Goal: Task Accomplishment & Management: Use online tool/utility

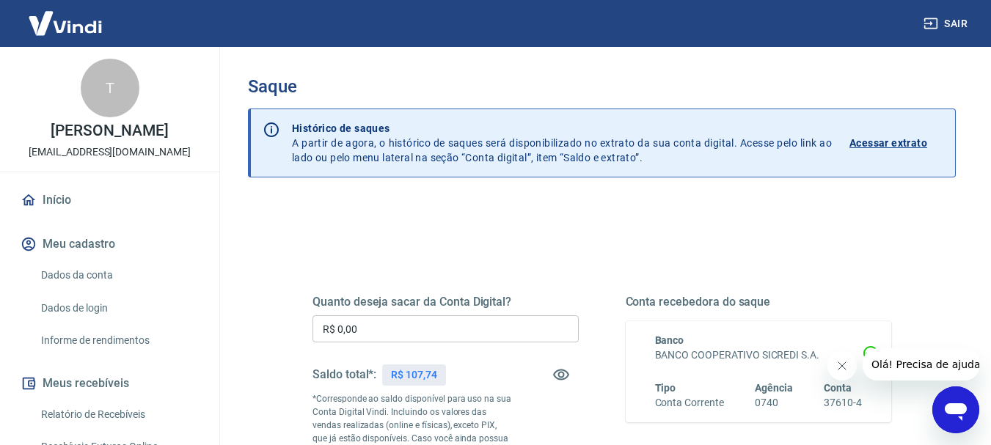
click at [415, 335] on input "R$ 0,00" at bounding box center [446, 328] width 266 height 27
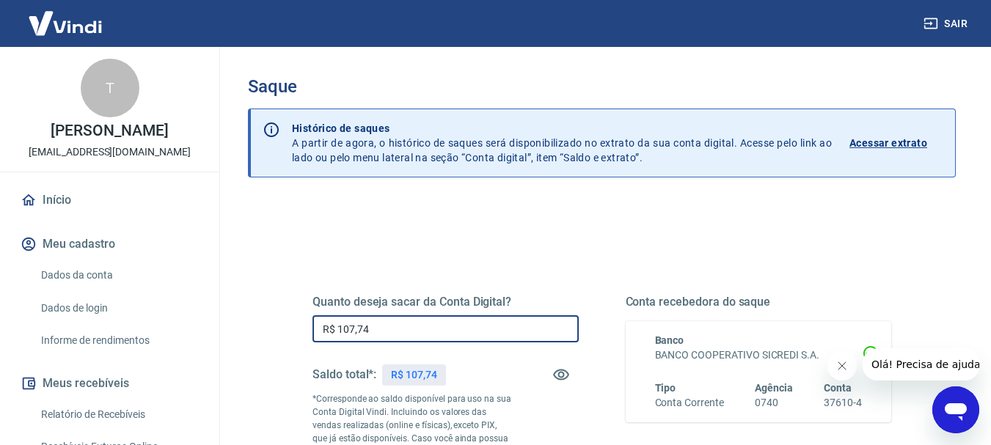
type input "R$ 107,74"
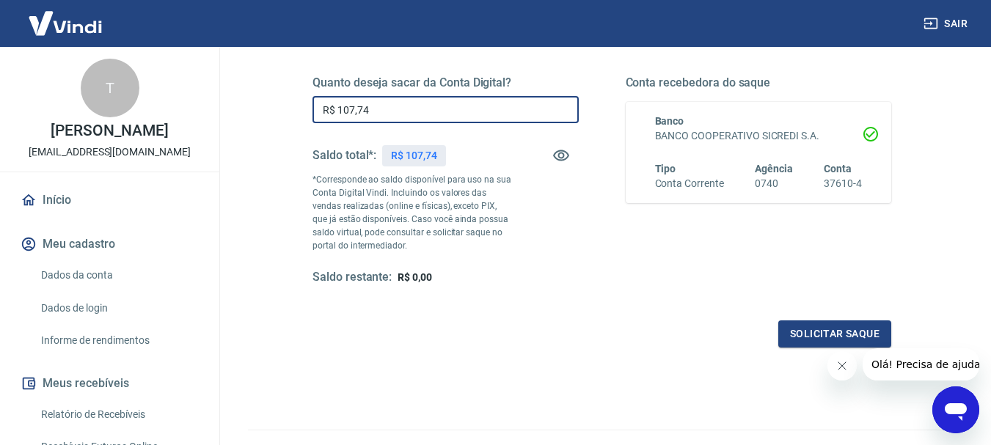
scroll to position [220, 0]
click at [803, 329] on button "Solicitar saque" at bounding box center [834, 333] width 113 height 27
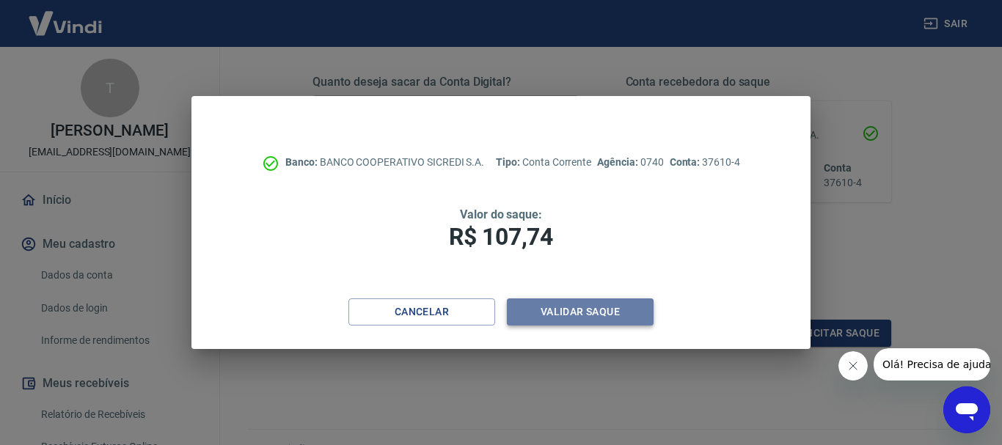
click at [613, 315] on button "Validar saque" at bounding box center [580, 312] width 147 height 27
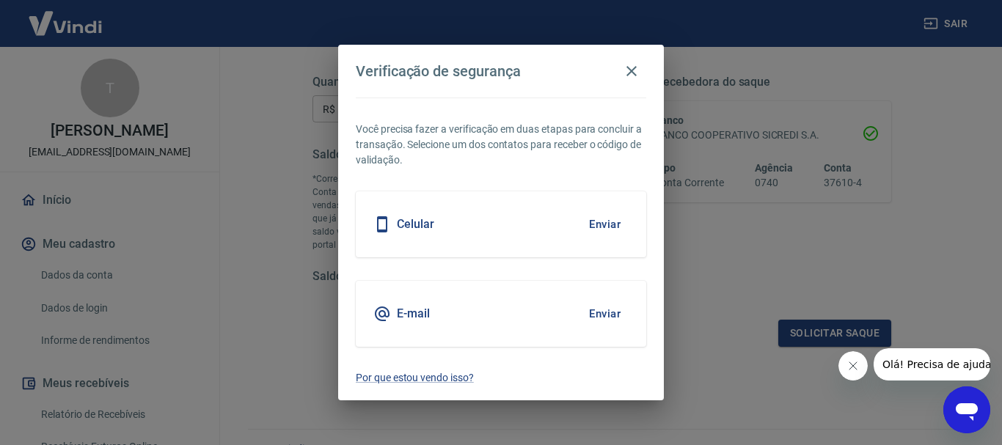
click at [597, 311] on button "Enviar" at bounding box center [605, 314] width 48 height 31
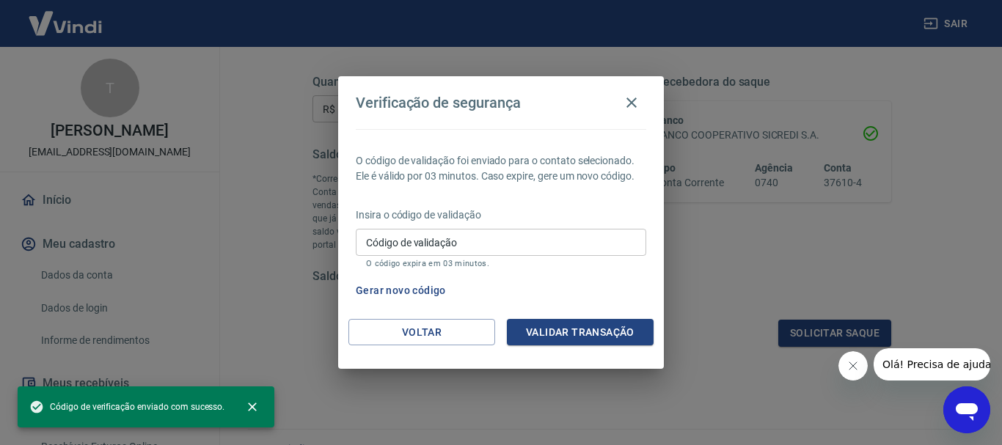
click at [456, 245] on input "Código de validação" at bounding box center [501, 242] width 290 height 27
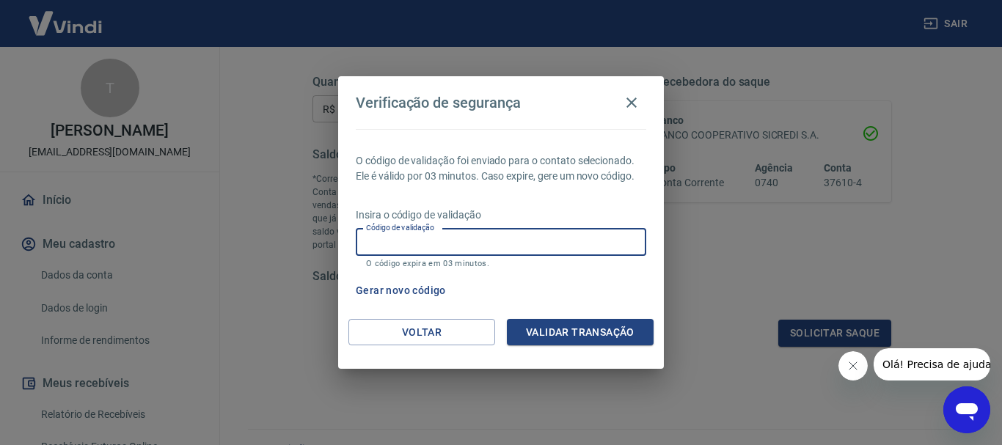
click at [435, 240] on input "Código de validação" at bounding box center [501, 242] width 290 height 27
paste input "341416"
type input "341416"
click at [538, 337] on button "Validar transação" at bounding box center [580, 332] width 147 height 27
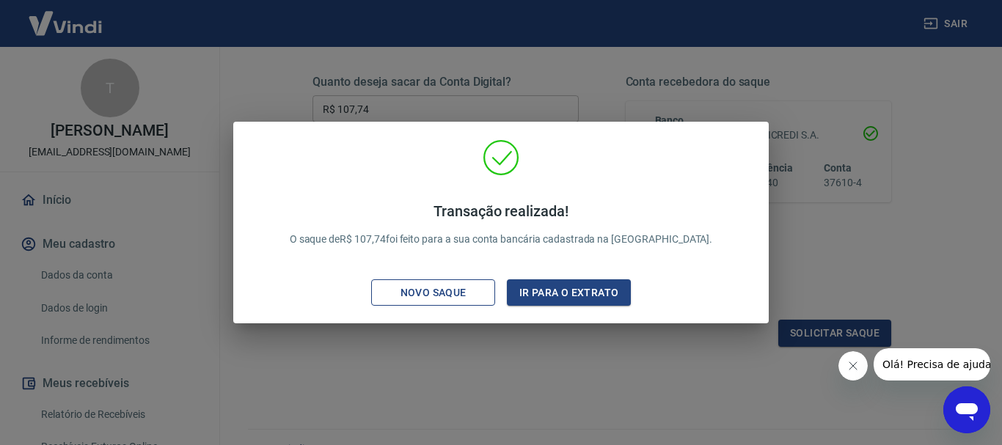
click at [466, 290] on div "Novo saque" at bounding box center [433, 293] width 101 height 18
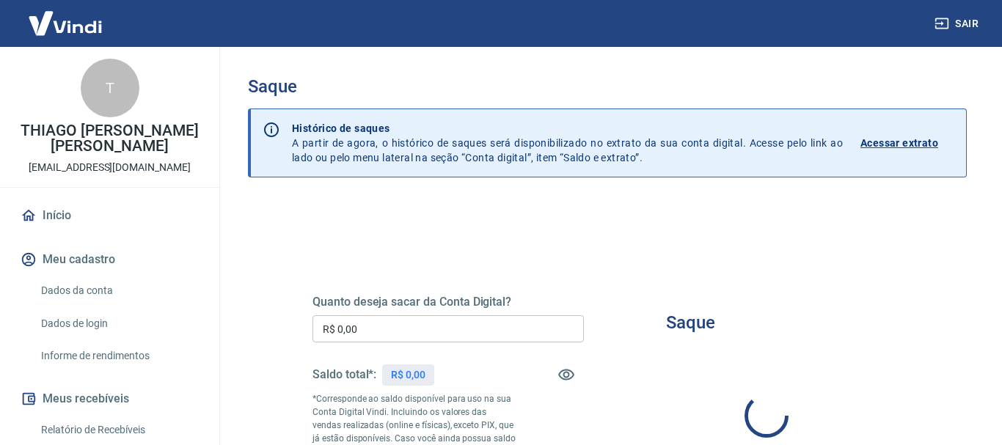
type input "R$ 0,00"
